Goal: Task Accomplishment & Management: Manage account settings

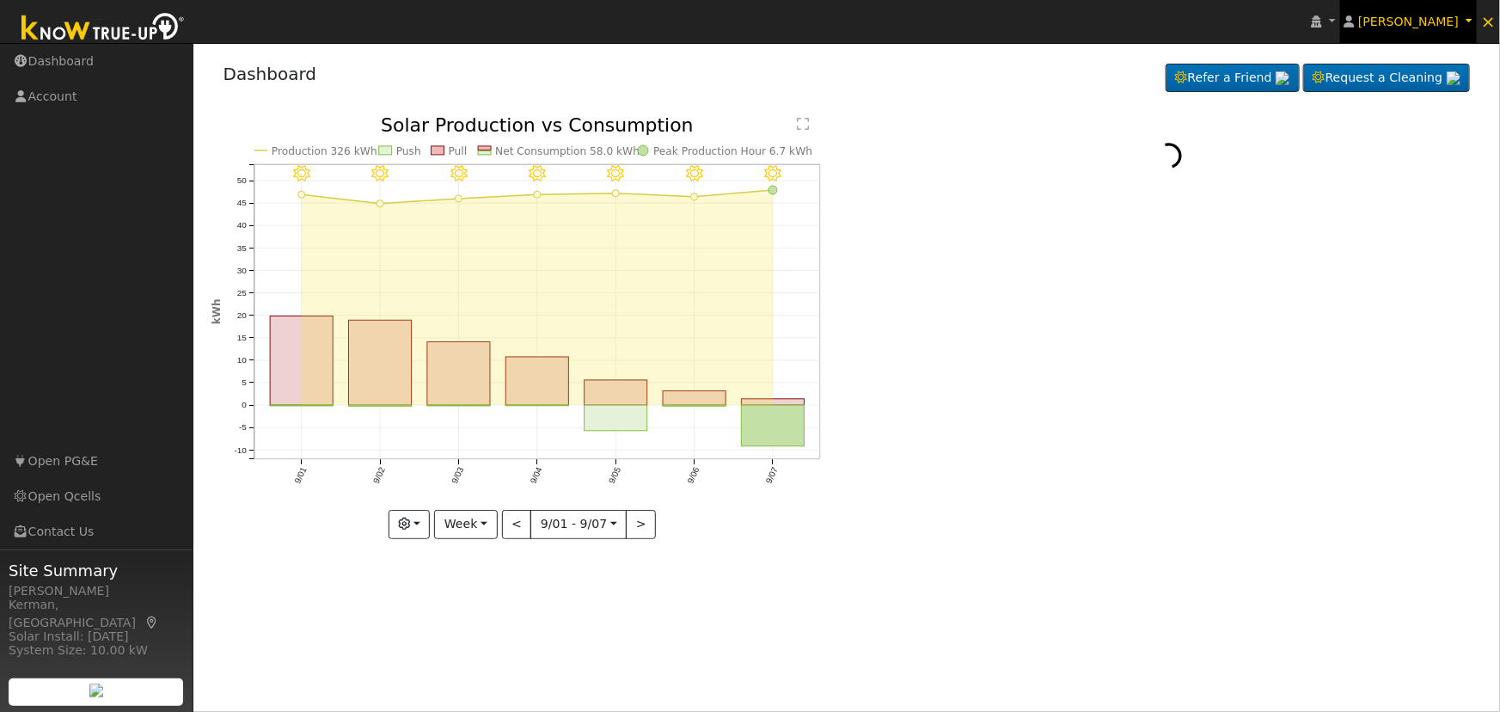
click at [1425, 24] on span "[PERSON_NAME]" at bounding box center [1408, 22] width 101 height 14
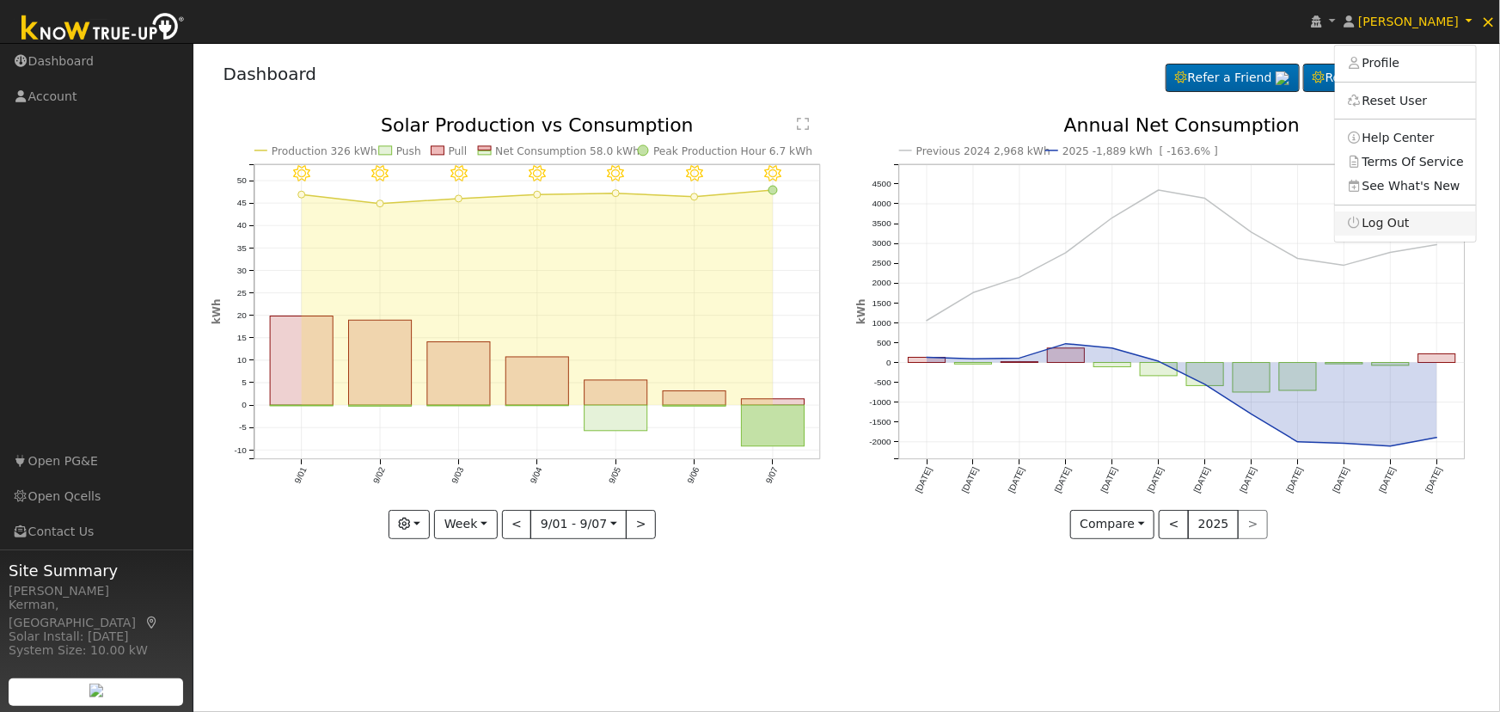
click at [1383, 225] on link "Log Out" at bounding box center [1405, 223] width 141 height 24
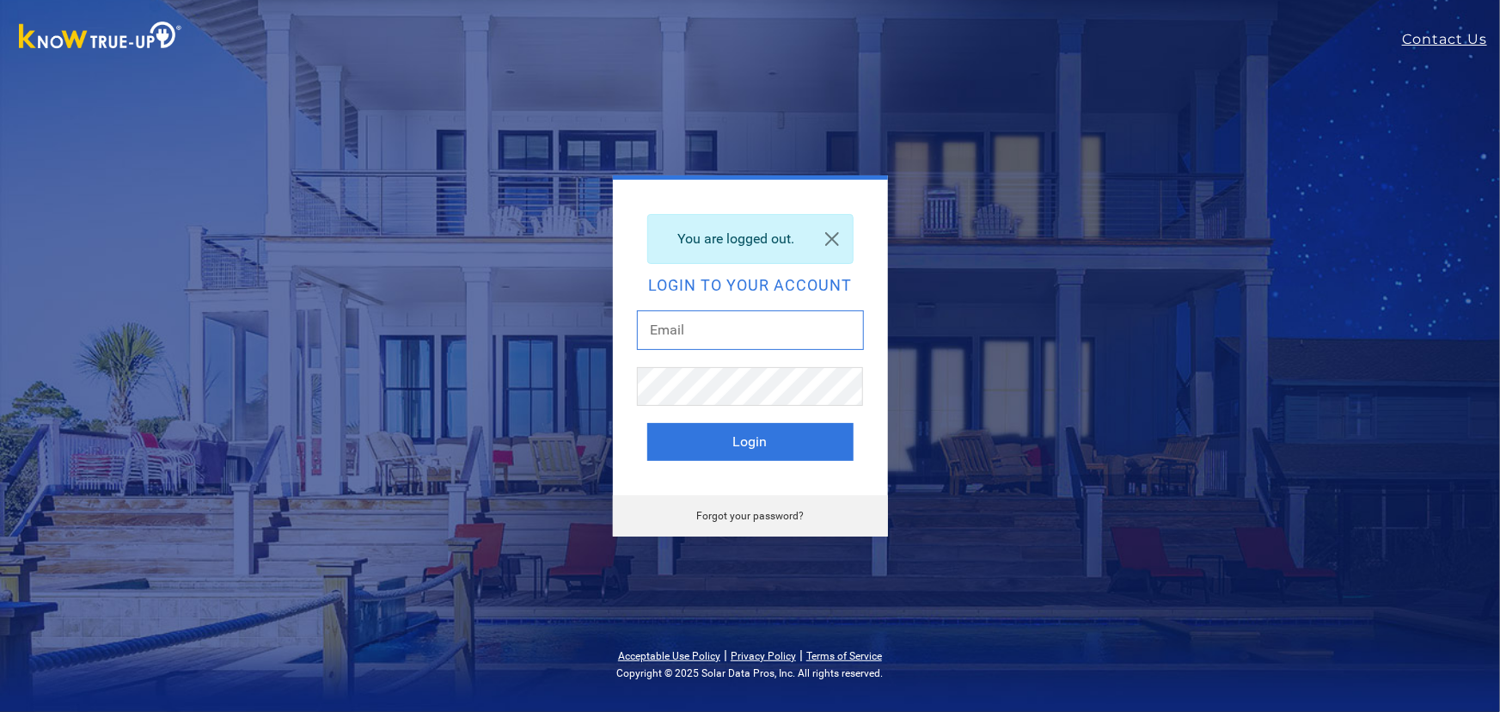
click at [715, 321] on input "text" at bounding box center [750, 330] width 227 height 40
type input "[EMAIL_ADDRESS][DOMAIN_NAME]"
click at [752, 435] on button "Login" at bounding box center [750, 442] width 206 height 38
